Goal: Task Accomplishment & Management: Use online tool/utility

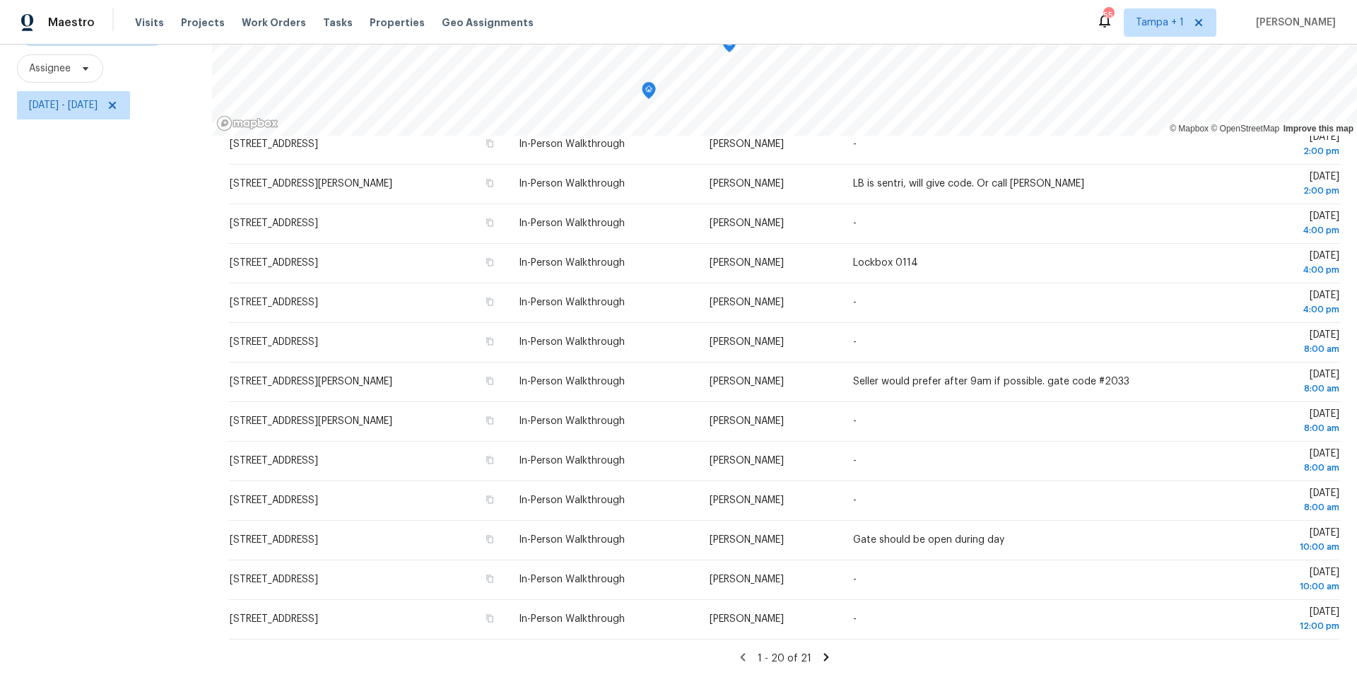
scroll to position [327, 0]
click at [98, 107] on span "Thu, Oct 02 - Mon, Oct 06" at bounding box center [63, 105] width 69 height 14
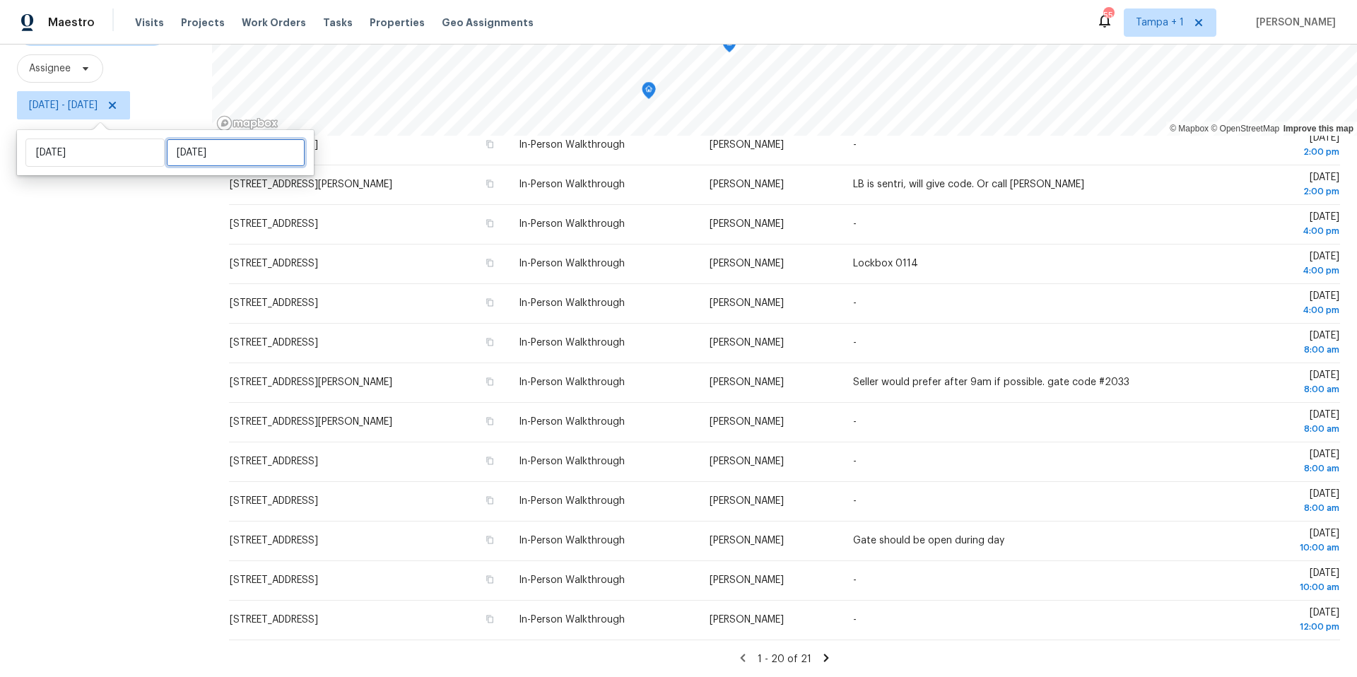
click at [245, 152] on input "[DATE]" at bounding box center [235, 152] width 139 height 28
select select "9"
select select "2025"
select select "10"
select select "2025"
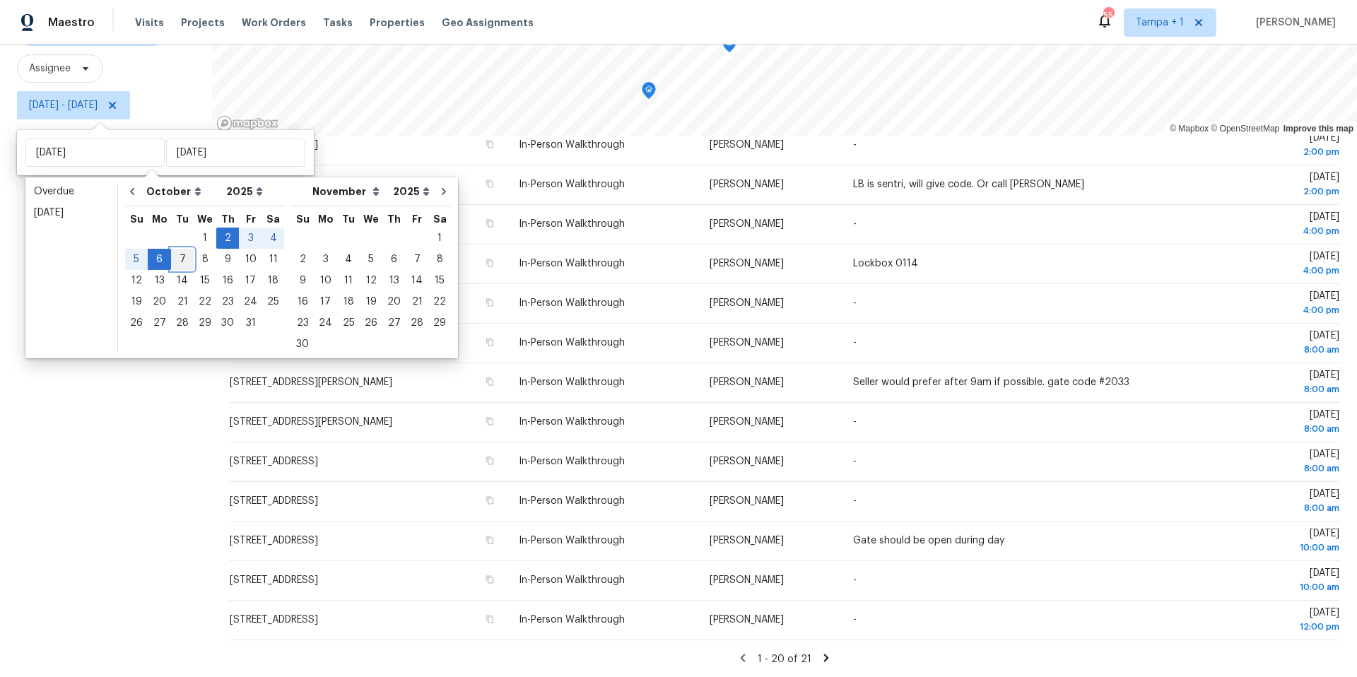
click at [182, 261] on div "7" at bounding box center [182, 259] width 23 height 20
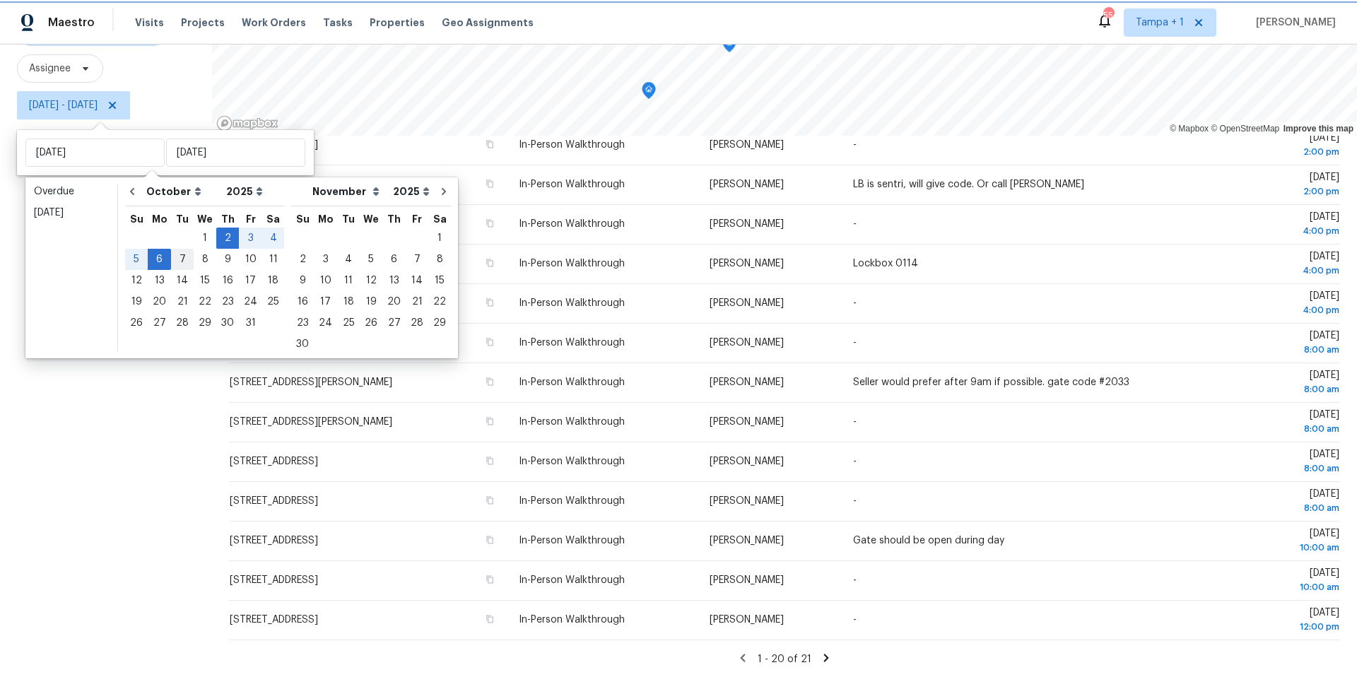
type input "Tue, Oct 07"
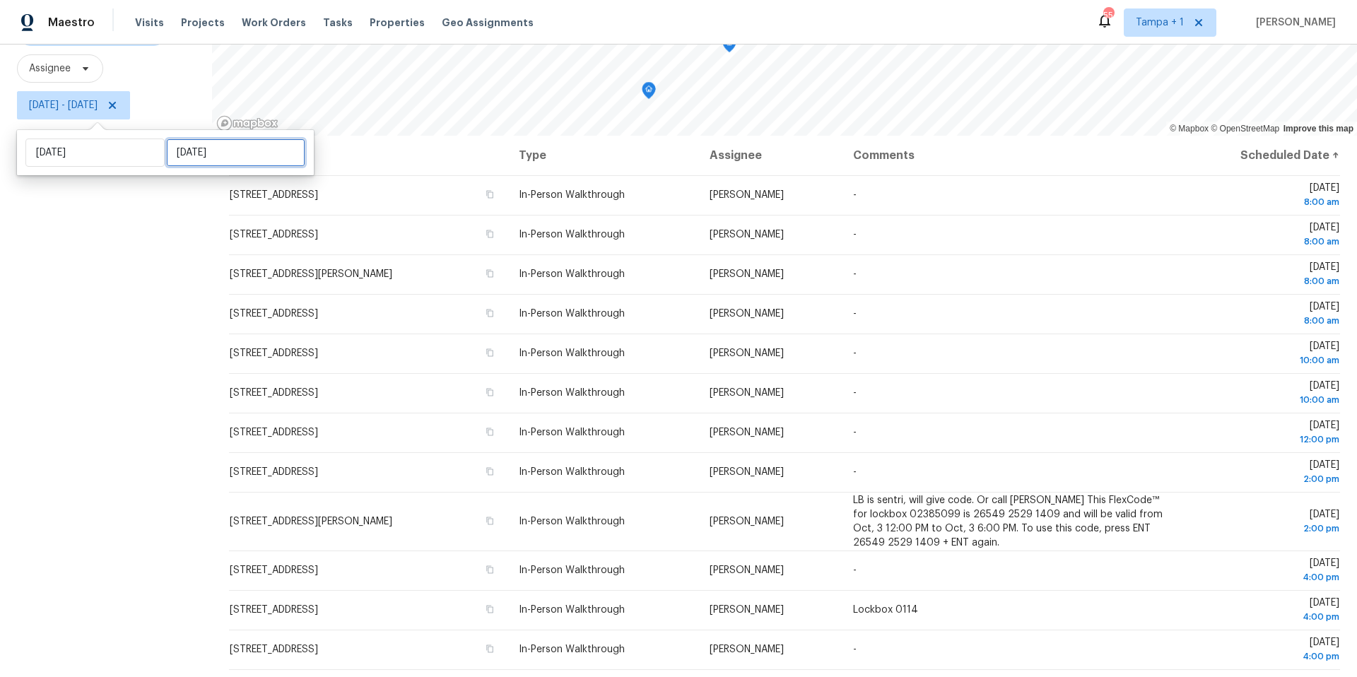
select select "9"
select select "2025"
select select "10"
select select "2025"
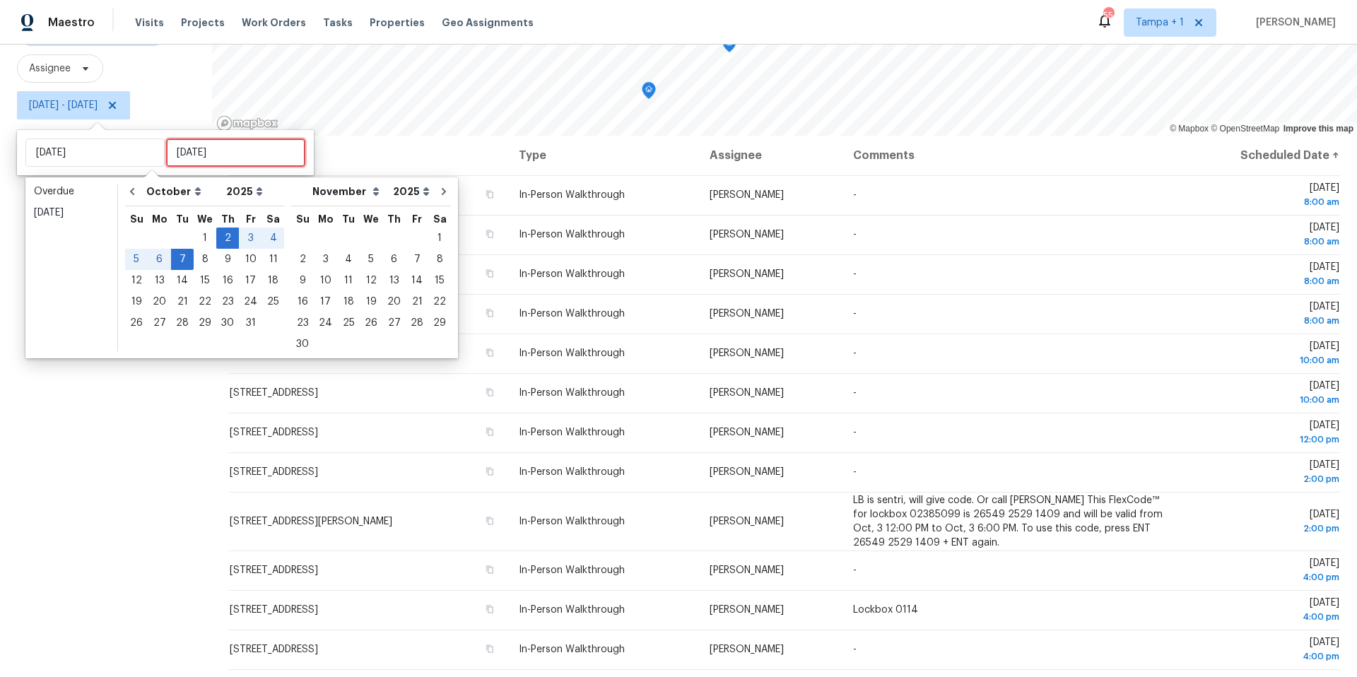
click at [241, 151] on input "Tue, Oct 07" at bounding box center [235, 152] width 139 height 28
type input "Wed, Oct 15"
click at [158, 257] on div "6" at bounding box center [159, 259] width 23 height 20
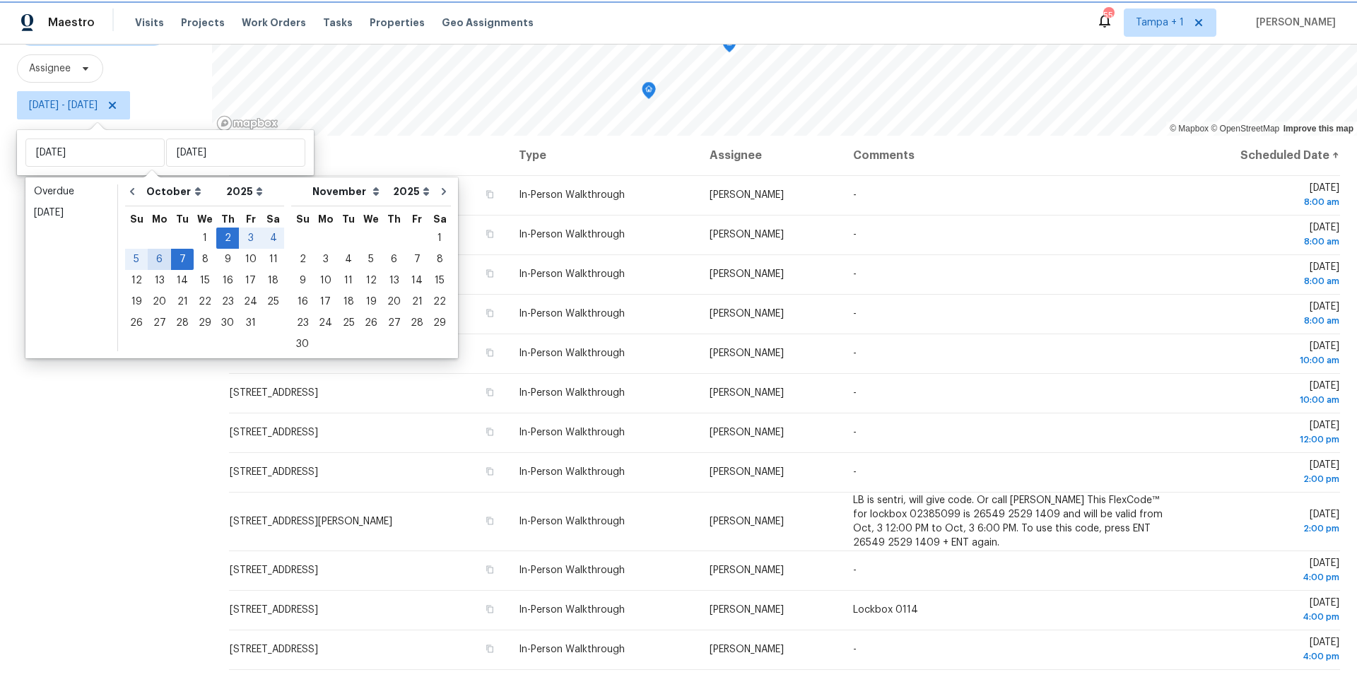
type input "[DATE]"
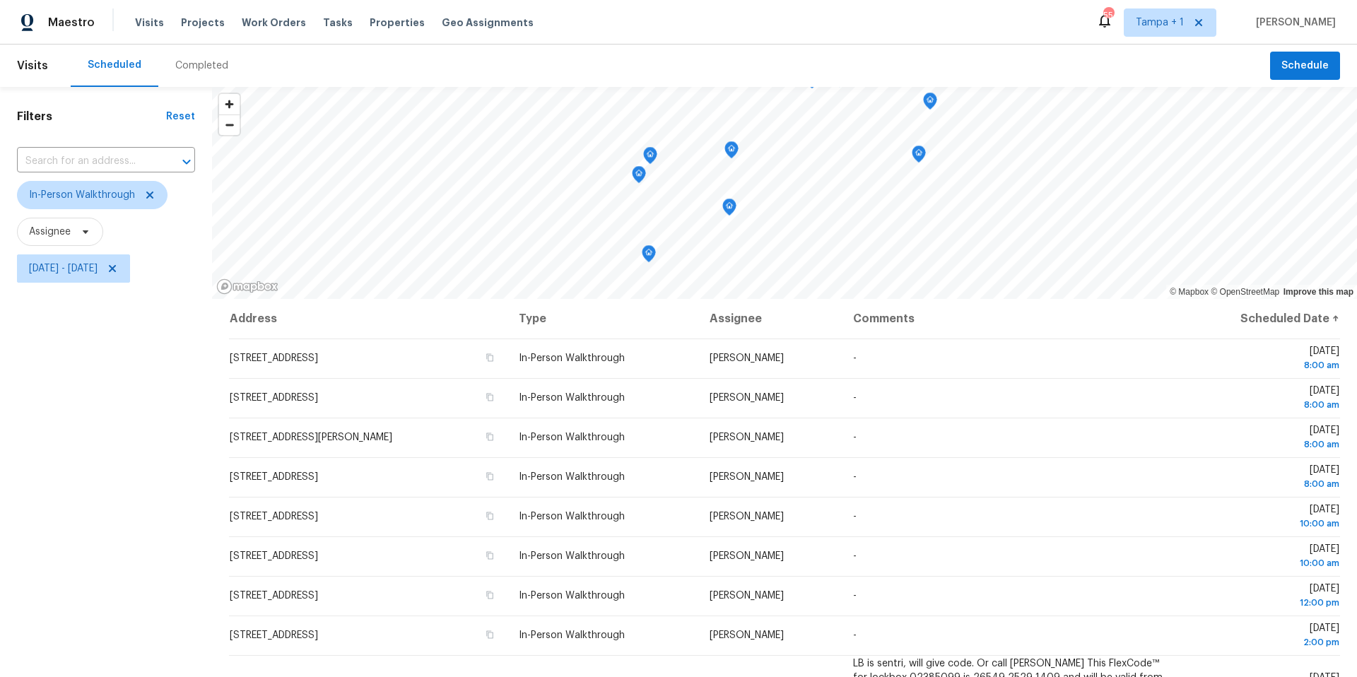
click at [64, 509] on div "Filters Reset ​ In-Person Walkthrough Assignee Thu, Oct 02 - Mon, Oct 06" at bounding box center [106, 463] width 212 height 753
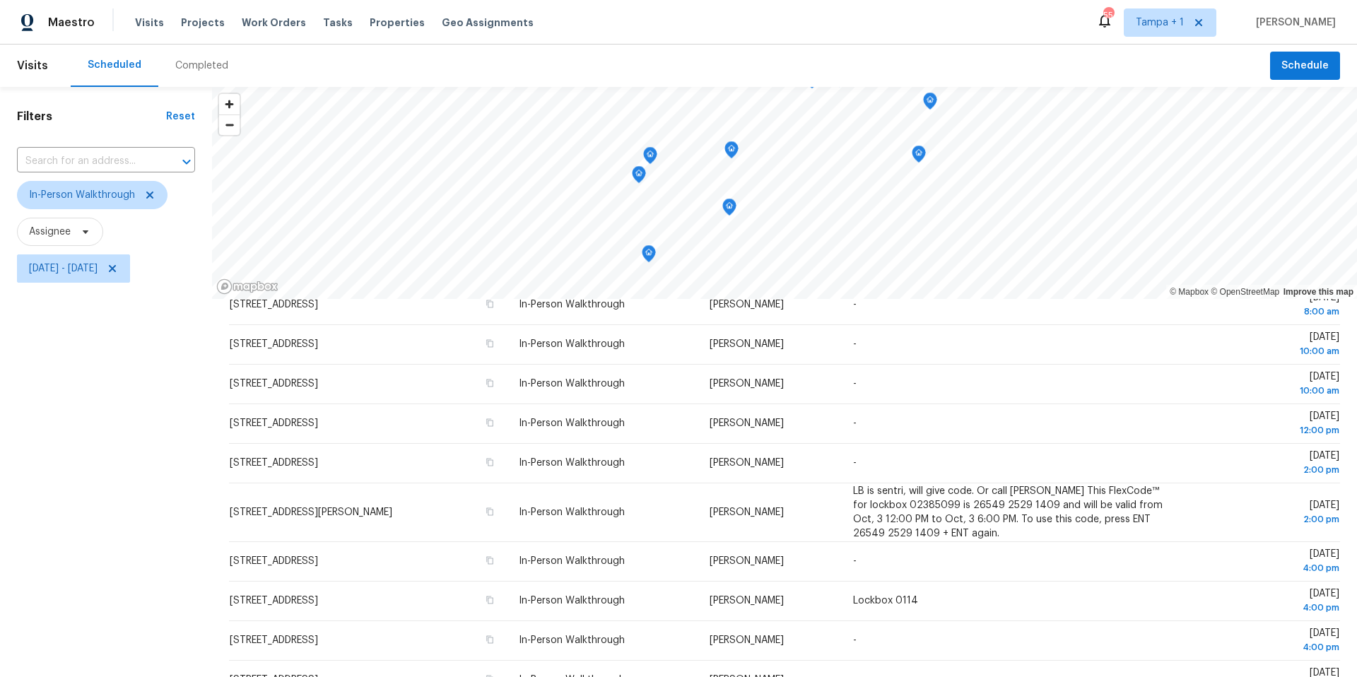
scroll to position [177, 0]
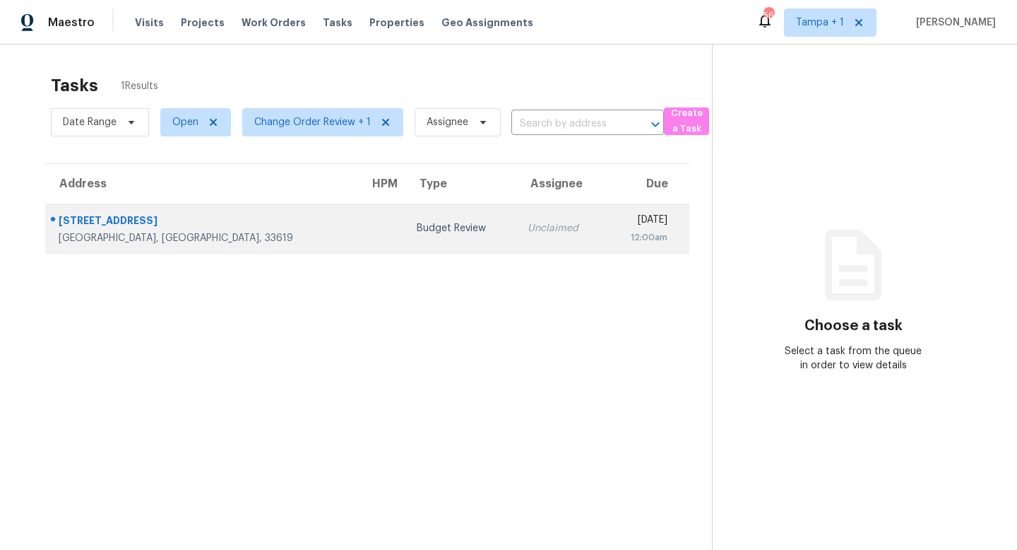
click at [417, 223] on div "Budget Review" at bounding box center [461, 228] width 88 height 14
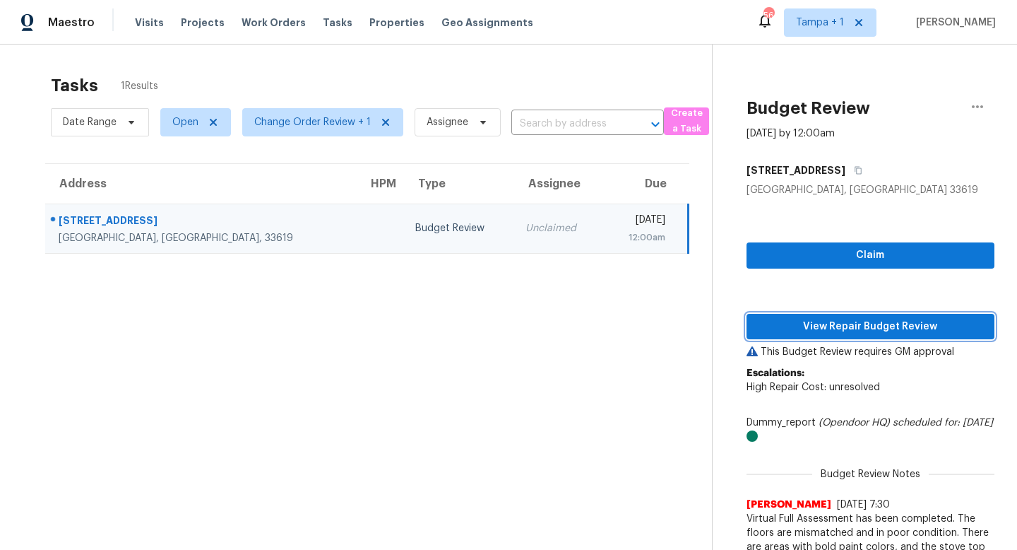
click at [874, 326] on span "View Repair Budget Review" at bounding box center [870, 327] width 225 height 18
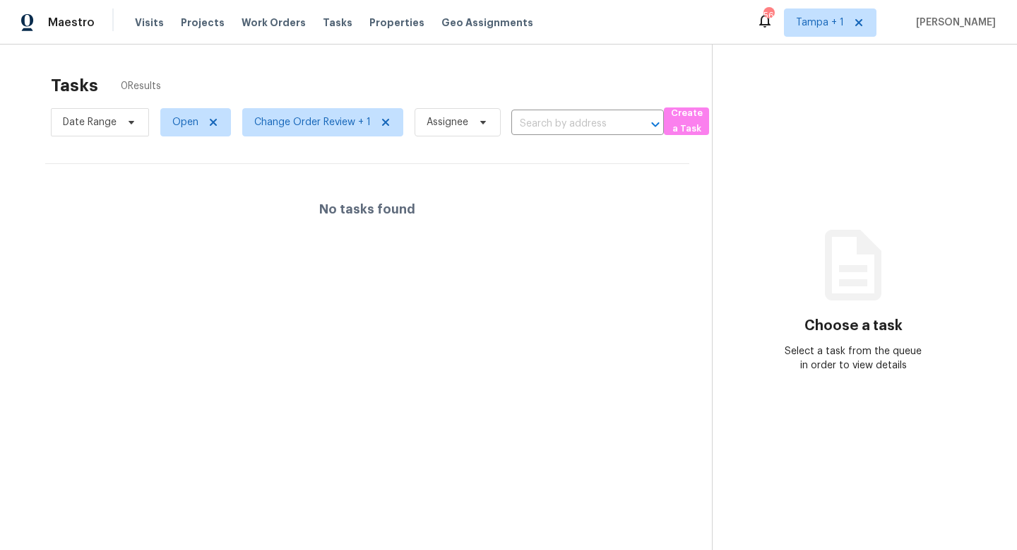
scroll to position [45, 0]
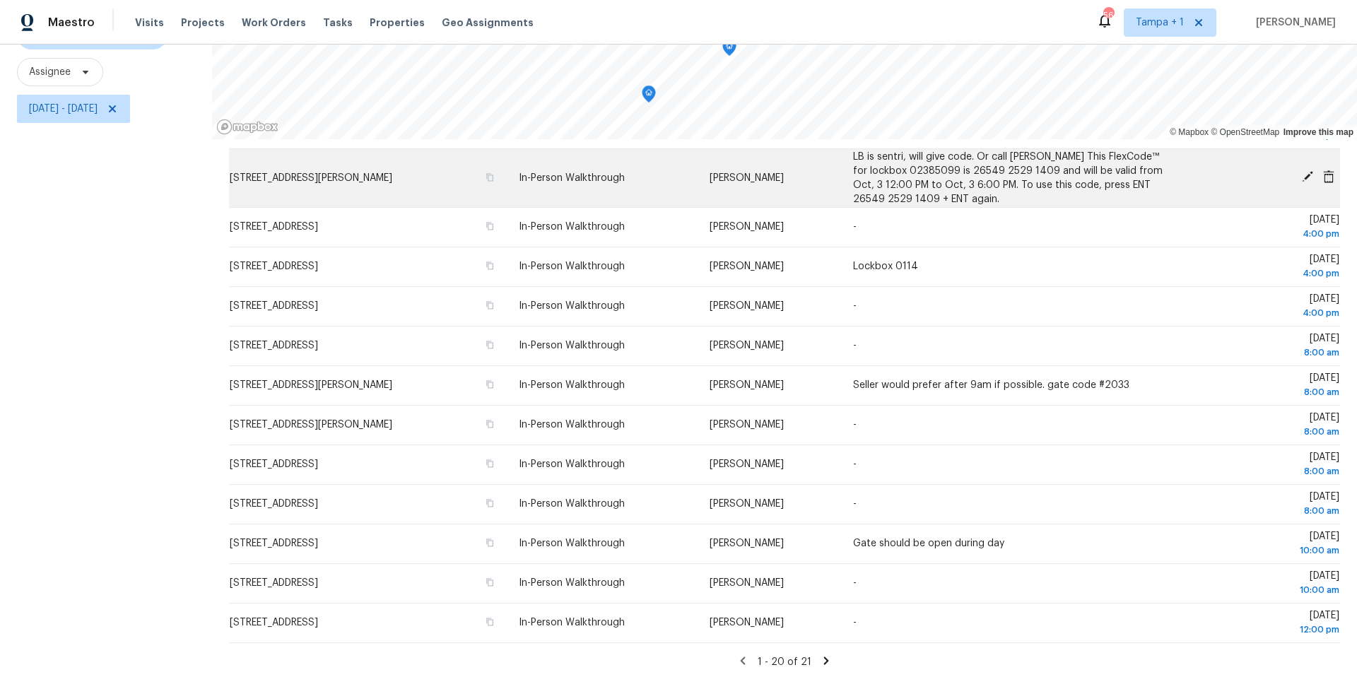
scroll to position [163, 0]
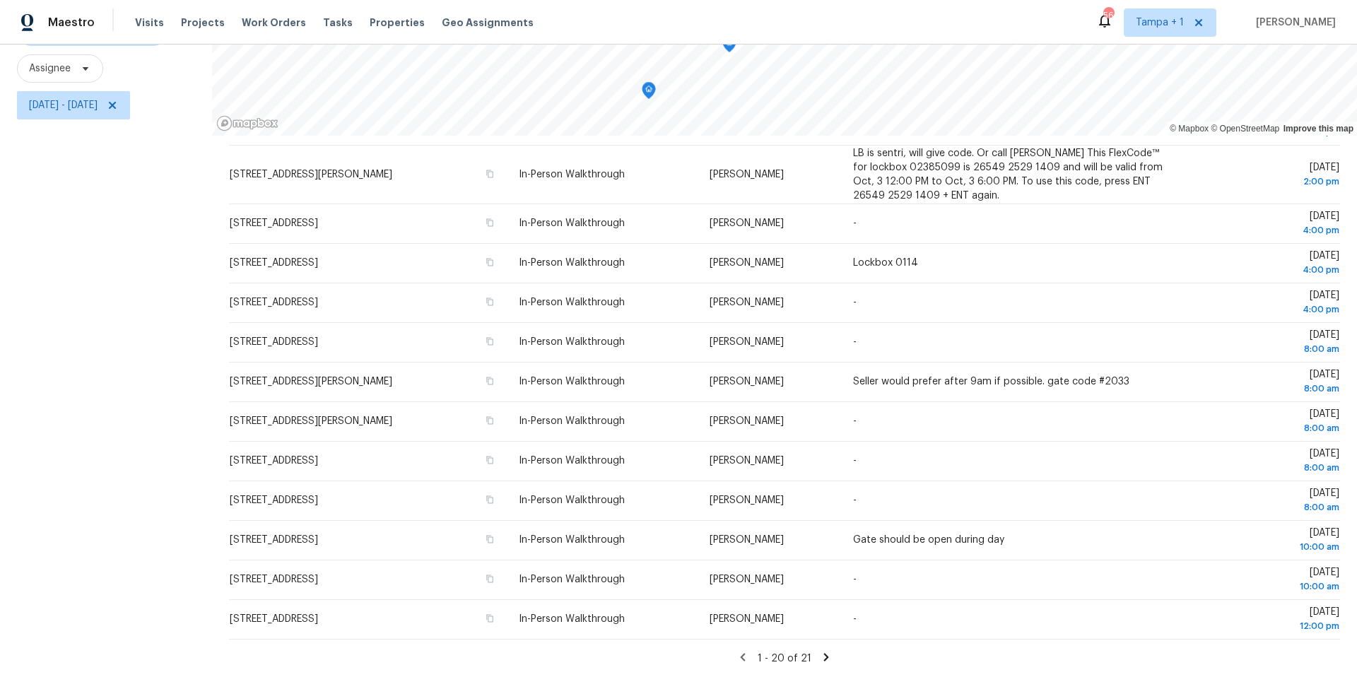
click at [825, 657] on icon at bounding box center [826, 657] width 5 height 8
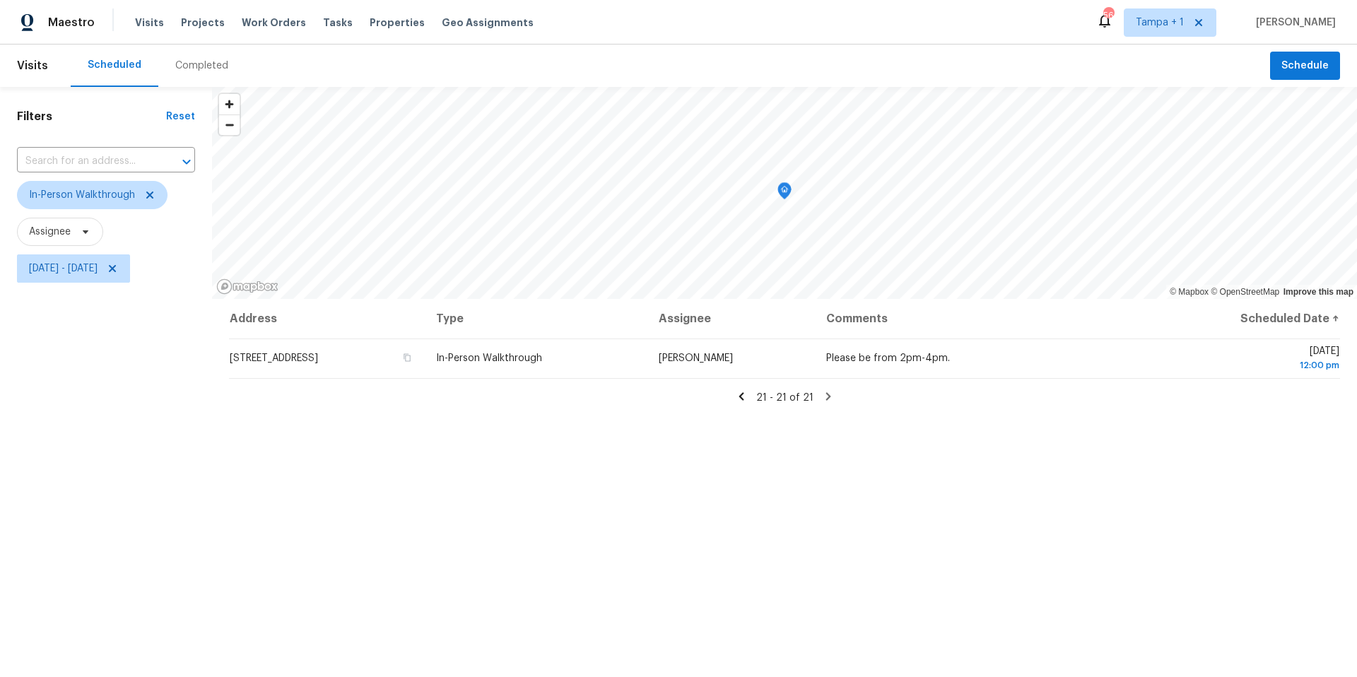
scroll to position [0, 0]
